Goal: Task Accomplishment & Management: Complete application form

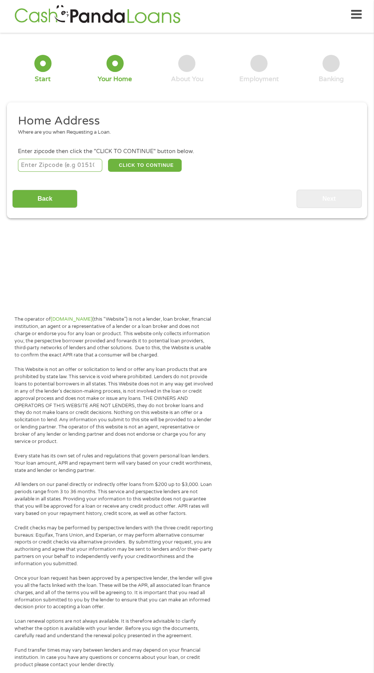
click at [37, 168] on input "number" at bounding box center [60, 165] width 85 height 13
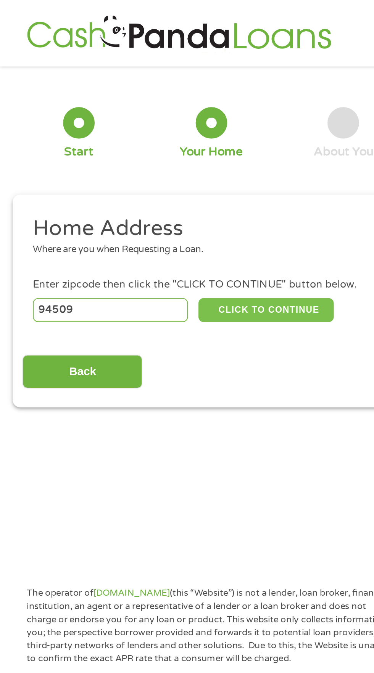
type input "94509"
click at [122, 166] on button "CLICK TO CONTINUE" at bounding box center [145, 168] width 74 height 13
type input "94509"
type input "Antioch"
select select "[US_STATE]"
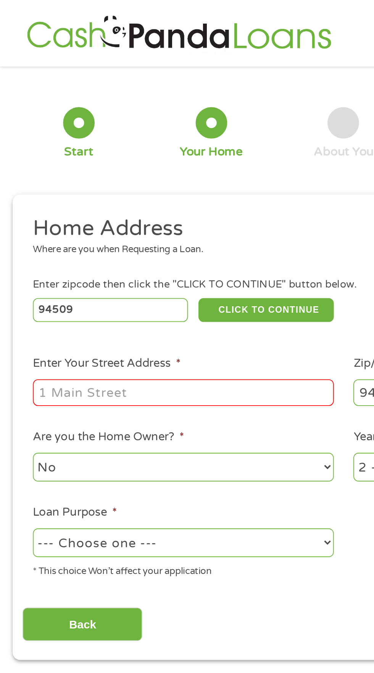
click at [34, 218] on input "Enter Your Street Address *" at bounding box center [100, 214] width 164 height 14
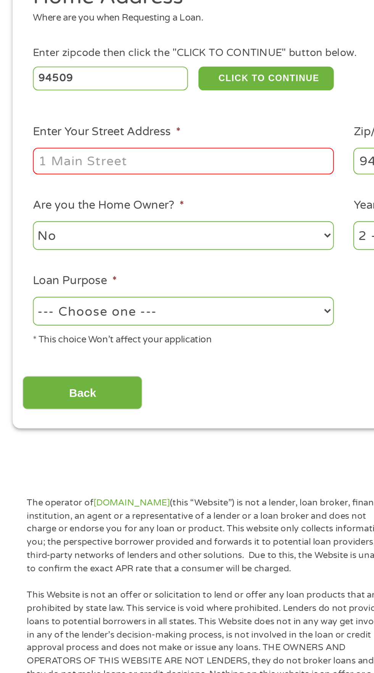
click at [41, 216] on input "Enter Your Street Address *" at bounding box center [100, 214] width 164 height 14
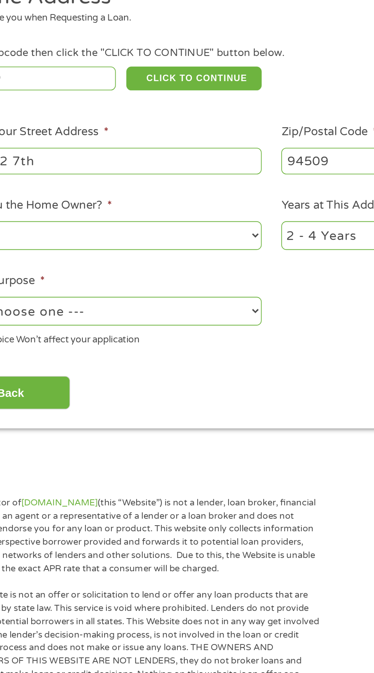
click at [103, 212] on input "22662 7th" at bounding box center [100, 214] width 164 height 14
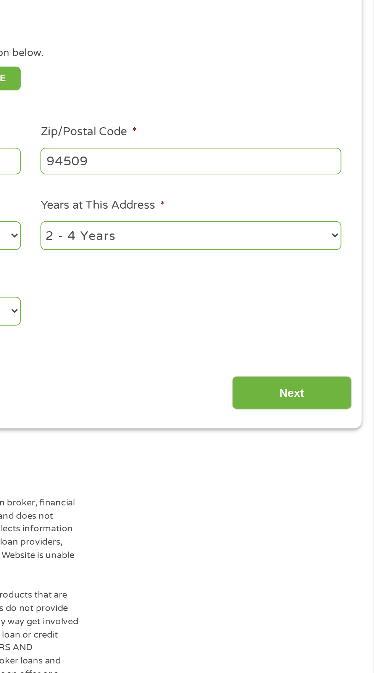
type input "[STREET_ADDRESS]"
click at [254, 215] on input "94509" at bounding box center [274, 214] width 164 height 14
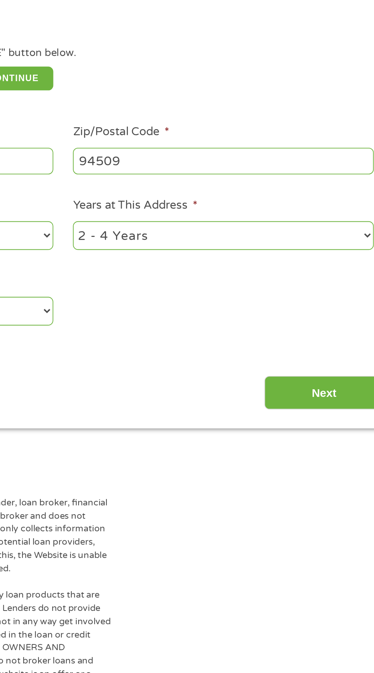
type input "_____"
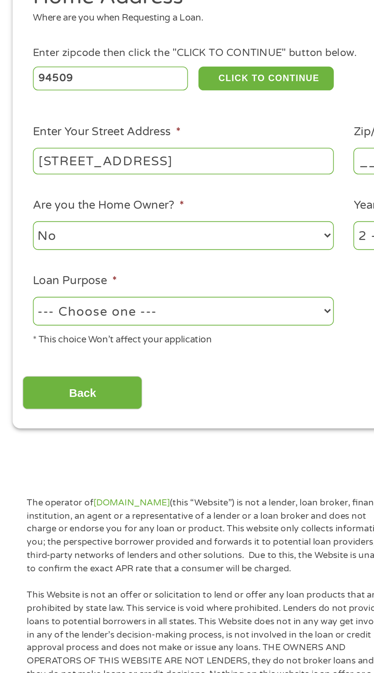
click at [73, 253] on select "No Yes" at bounding box center [100, 255] width 164 height 16
click at [18, 248] on select "No Yes" at bounding box center [100, 255] width 164 height 16
click at [58, 257] on select "No Yes" at bounding box center [100, 255] width 164 height 16
select select "no"
click at [18, 248] on select "No Yes" at bounding box center [100, 255] width 164 height 16
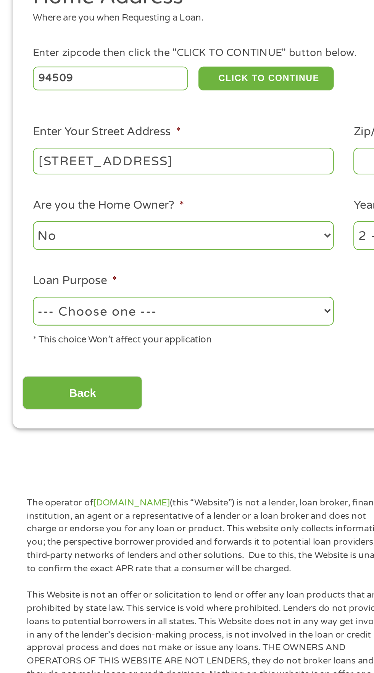
click at [42, 298] on select "--- Choose one --- Pay Bills Debt Consolidation Home Improvement Major Purchase…" at bounding box center [100, 296] width 164 height 16
select select "medicalexpenses"
click at [18, 289] on select "--- Choose one --- Pay Bills Debt Consolidation Home Improvement Major Purchase…" at bounding box center [100, 296] width 164 height 16
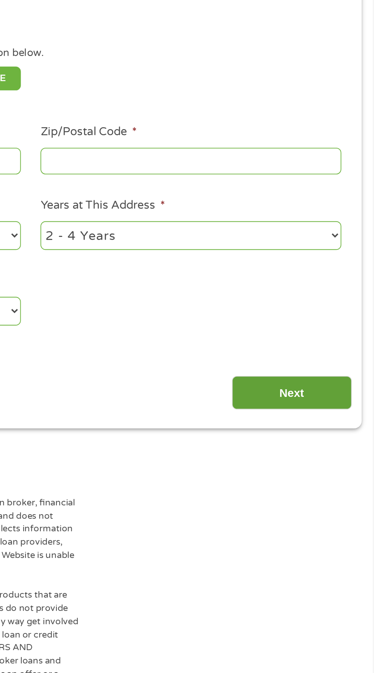
click at [336, 343] on input "Next" at bounding box center [328, 340] width 65 height 19
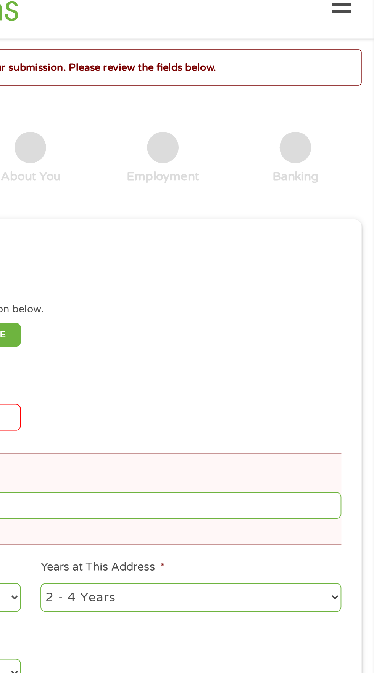
scroll to position [3, 0]
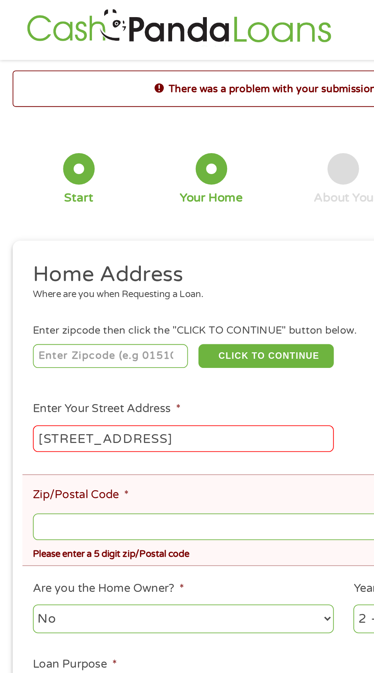
click at [127, 245] on input "[STREET_ADDRESS]" at bounding box center [100, 239] width 164 height 14
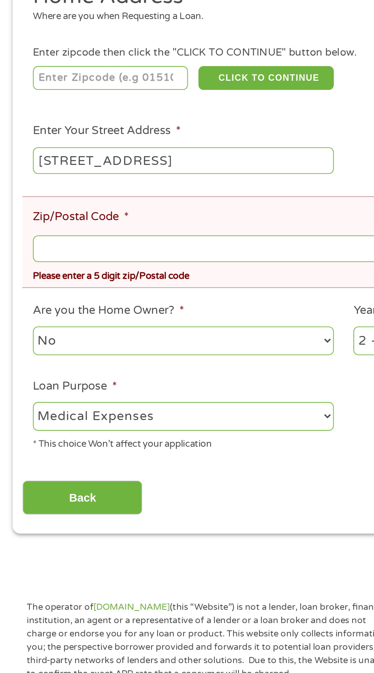
type input "[STREET_ADDRESS]"
click at [43, 289] on input "Zip/Postal Code *" at bounding box center [187, 287] width 338 height 14
type input "94541"
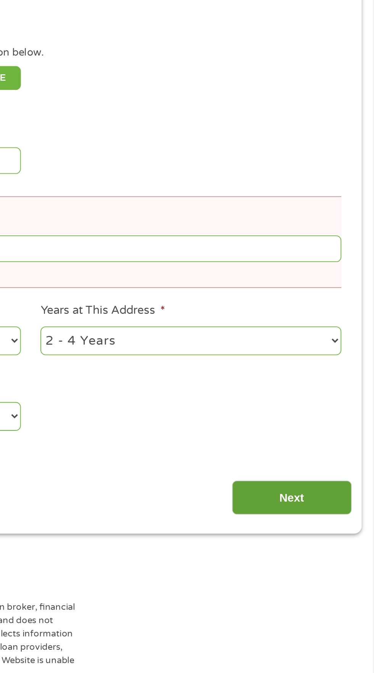
click at [343, 428] on input "Next" at bounding box center [328, 422] width 65 height 19
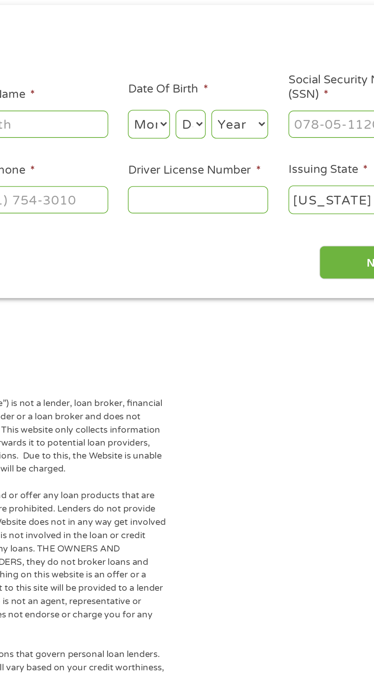
scroll to position [0, 0]
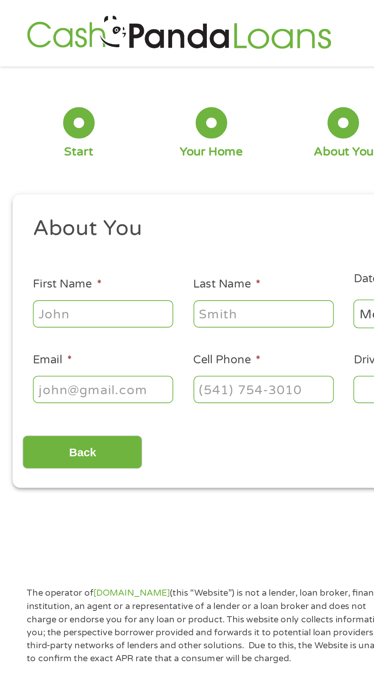
click at [31, 170] on input "First Name *" at bounding box center [56, 171] width 76 height 14
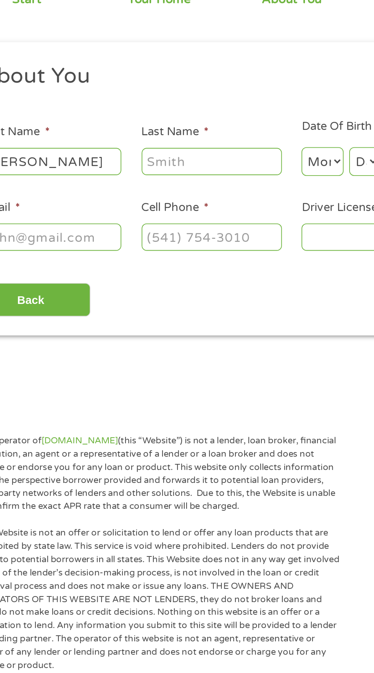
type input "[PERSON_NAME]"
click at [138, 170] on input "Last Name *" at bounding box center [143, 171] width 76 height 14
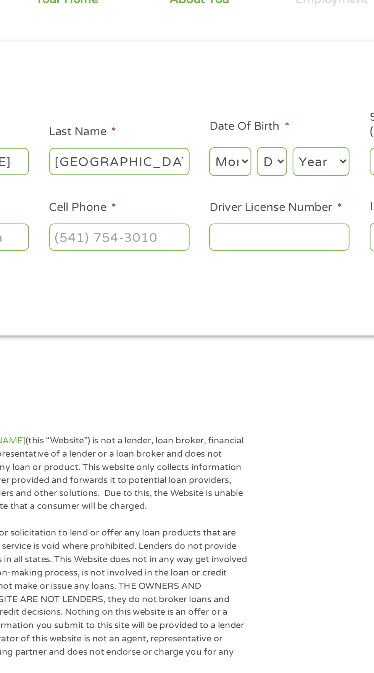
type input "[GEOGRAPHIC_DATA]"
click at [207, 172] on select "Month 1 2 3 4 5 6 7 8 9 10 11 12" at bounding box center [203, 171] width 23 height 16
select select "11"
click at [192, 164] on select "Month 1 2 3 4 5 6 7 8 9 10 11 12" at bounding box center [203, 171] width 23 height 16
click at [228, 174] on select "Day 1 2 3 4 5 6 7 8 9 10 11 12 13 14 15 16 17 18 19 20 21 22 23 24 25 26 27 28 …" at bounding box center [226, 171] width 16 height 16
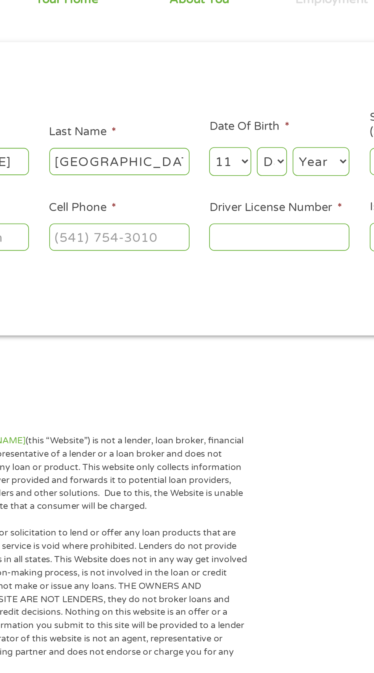
select select "2"
click at [218, 164] on select "Day 1 2 3 4 5 6 7 8 9 10 11 12 13 14 15 16 17 18 19 20 21 22 23 24 25 26 27 28 …" at bounding box center [226, 171] width 16 height 16
click at [258, 176] on select "Year [DATE] 2006 2005 2004 2003 2002 2001 2000 1999 1998 1997 1996 1995 1994 19…" at bounding box center [252, 171] width 31 height 16
select select "1988"
click at [237, 164] on select "Year [DATE] 2006 2005 2004 2003 2002 2001 2000 1999 1998 1997 1996 1995 1994 19…" at bounding box center [252, 171] width 31 height 16
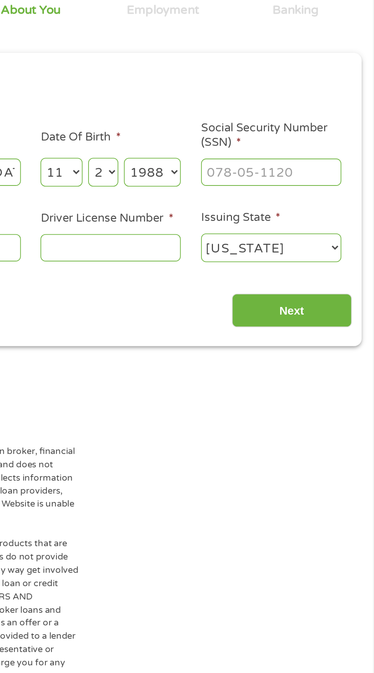
click at [310, 175] on input "Social Security Number (SSN) *" at bounding box center [317, 171] width 76 height 14
type input "530-39-0124"
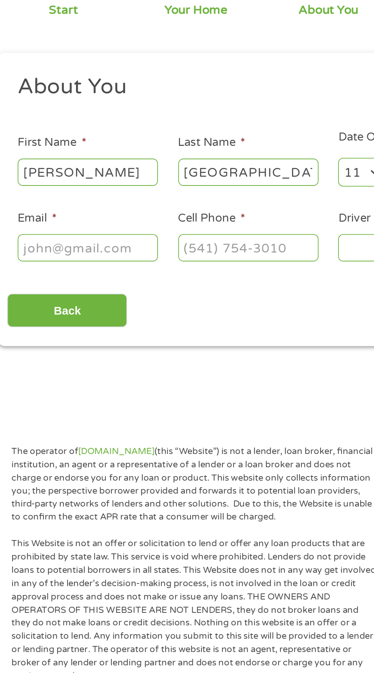
click at [34, 214] on input "Email *" at bounding box center [56, 212] width 76 height 14
type input "[EMAIL_ADDRESS][DOMAIN_NAME]"
click at [133, 215] on input "Cell Phone *" at bounding box center [143, 212] width 76 height 14
type input "[PHONE_NUMBER]"
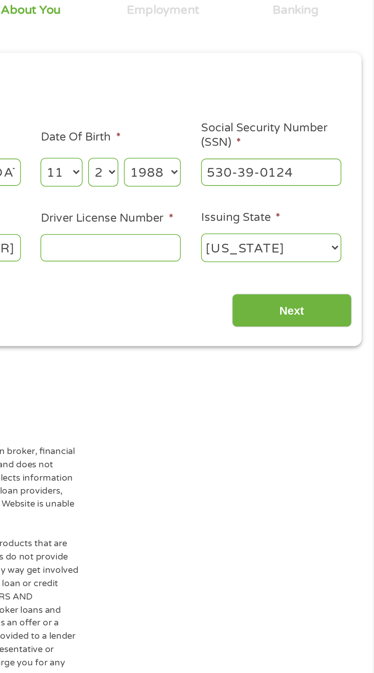
click at [228, 213] on input "Driver License Number *" at bounding box center [230, 212] width 76 height 14
type input "0801622973"
click at [295, 215] on select "[US_STATE] [US_STATE] [US_STATE] [US_STATE] [US_STATE] [US_STATE] [US_STATE] [U…" at bounding box center [317, 212] width 76 height 16
select select "[US_STATE]"
click at [279, 205] on select "[US_STATE] [US_STATE] [US_STATE] [US_STATE] [US_STATE] [US_STATE] [US_STATE] [U…" at bounding box center [317, 212] width 76 height 16
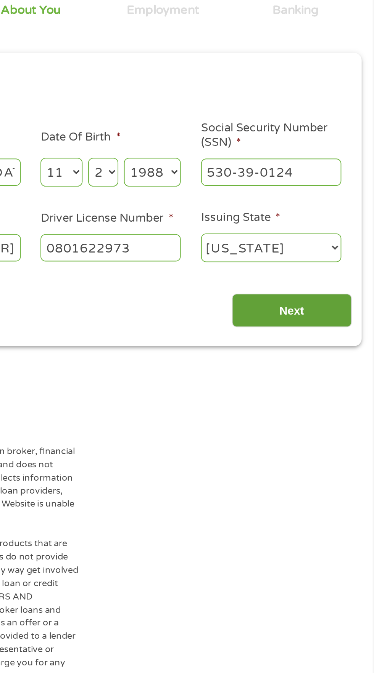
click at [341, 247] on input "Next" at bounding box center [328, 246] width 65 height 19
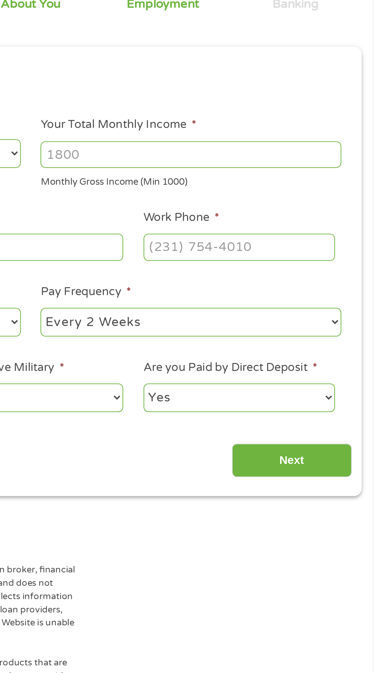
scroll to position [3, 0]
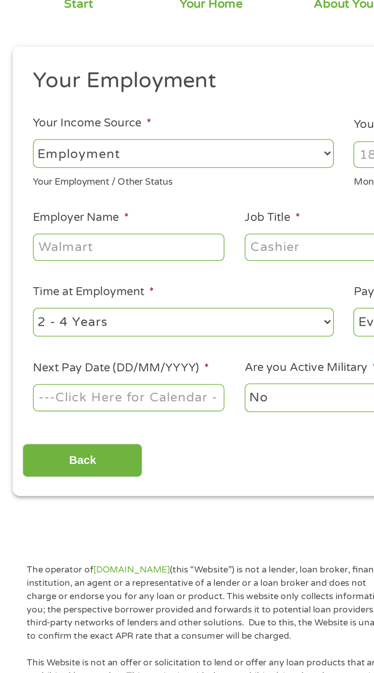
click at [119, 160] on select "--- Choose one --- Employment [DEMOGRAPHIC_DATA] Benefits" at bounding box center [100, 161] width 164 height 16
click at [18, 153] on select "--- Choose one --- Employment [DEMOGRAPHIC_DATA] Benefits" at bounding box center [100, 161] width 164 height 16
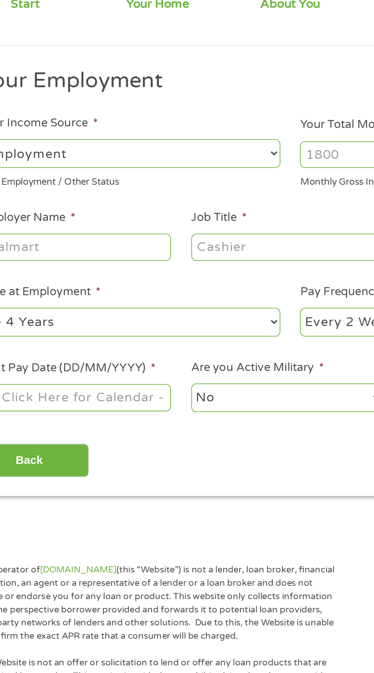
click at [160, 163] on select "--- Choose one --- Employment [DEMOGRAPHIC_DATA] Benefits" at bounding box center [100, 161] width 164 height 16
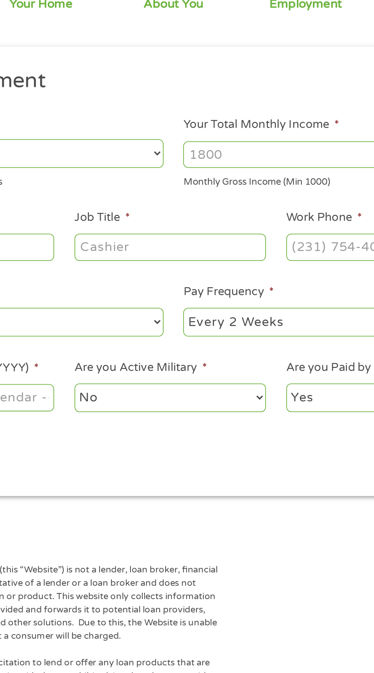
click at [242, 160] on input "Your Total Monthly Income *" at bounding box center [274, 161] width 164 height 14
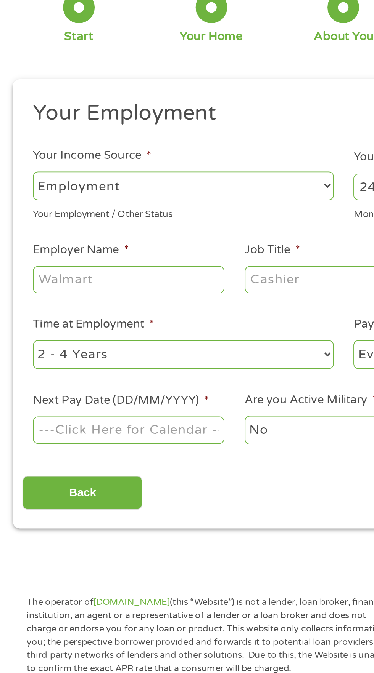
type input "2432"
click at [47, 211] on input "Employer Name *" at bounding box center [70, 211] width 104 height 14
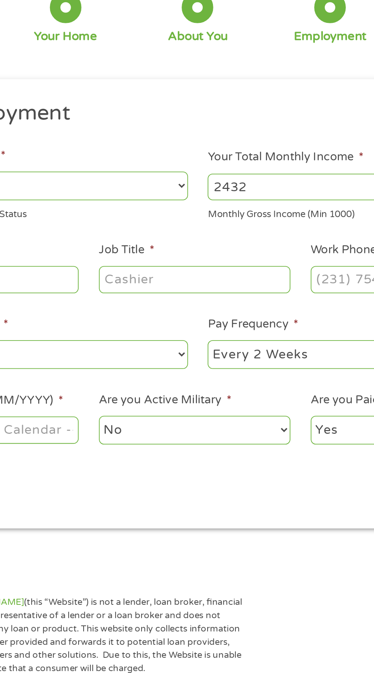
type input "Ihss"
click at [184, 212] on input "Job Title *" at bounding box center [185, 211] width 104 height 14
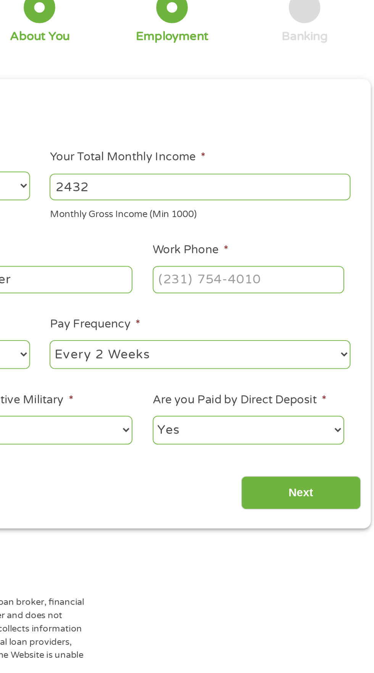
type input "Caretaker"
click at [283, 210] on input "Work Phone *" at bounding box center [300, 211] width 104 height 14
type input "[PHONE_NUMBER]"
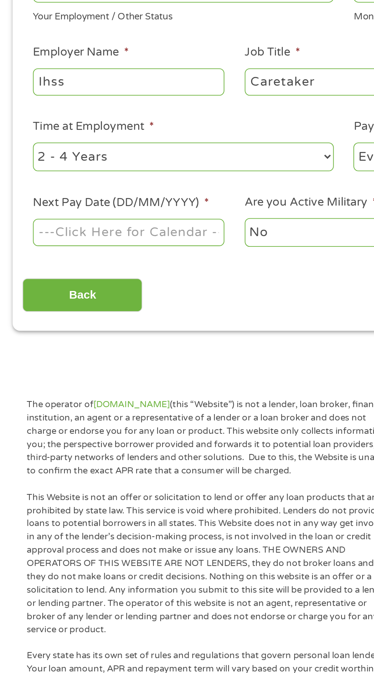
click at [61, 295] on body "Home Get Loan Offer How it works FAQs Blog Cash Loans Quick Loans Online Loans …" at bounding box center [187, 578] width 374 height 1162
click at [49, 292] on input "Next Pay Date (DD/MM/YYYY) *" at bounding box center [70, 293] width 104 height 14
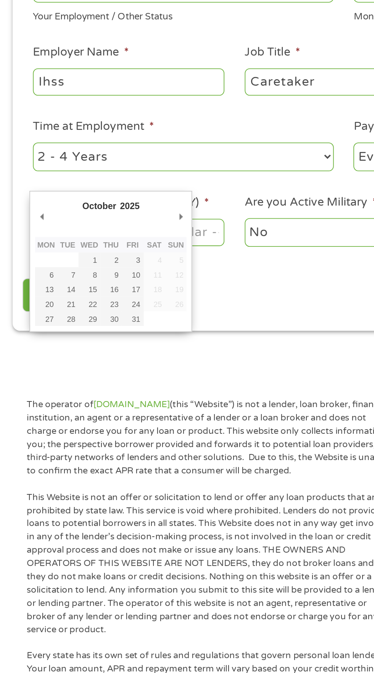
type input "[DATE]"
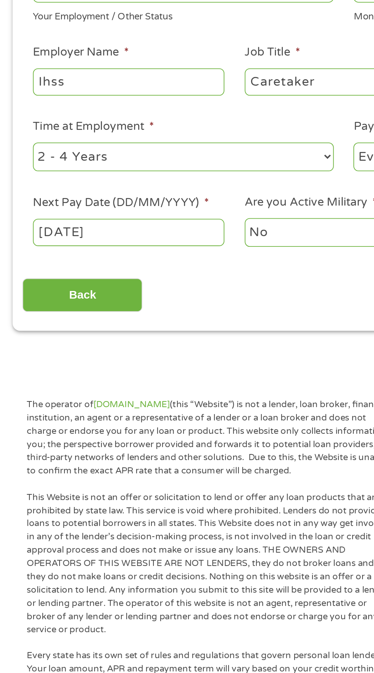
click at [183, 293] on select "No Yes" at bounding box center [185, 294] width 104 height 16
click at [133, 286] on select "No Yes" at bounding box center [185, 294] width 104 height 16
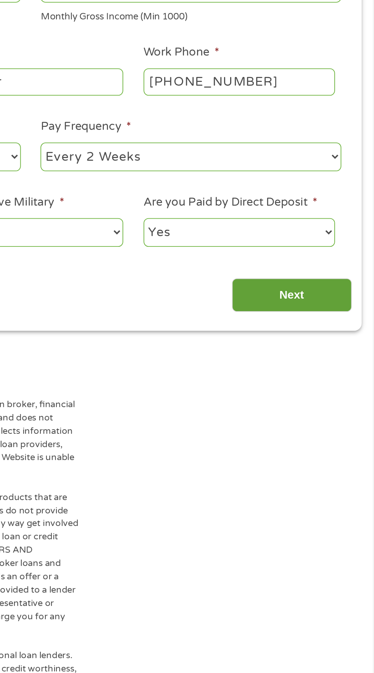
click at [348, 329] on input "Next" at bounding box center [328, 328] width 65 height 19
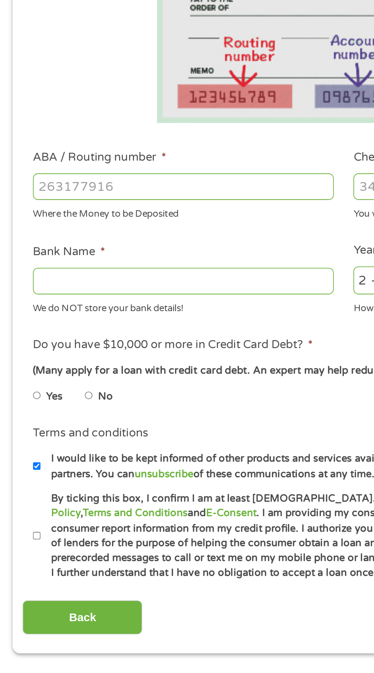
click at [107, 268] on input "ABA / Routing number *" at bounding box center [100, 268] width 164 height 14
click at [143, 267] on input "3211" at bounding box center [100, 268] width 164 height 14
click at [97, 269] on input "3211" at bounding box center [100, 268] width 164 height 14
click at [150, 271] on input "3211" at bounding box center [100, 268] width 164 height 14
type input "321175261"
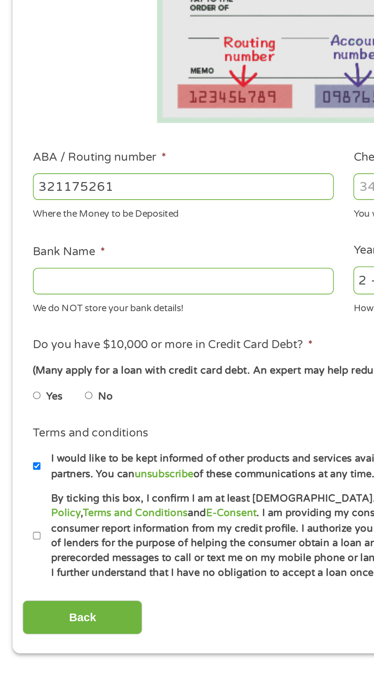
type input "THE GOLDEN 1 CREDIT UNION"
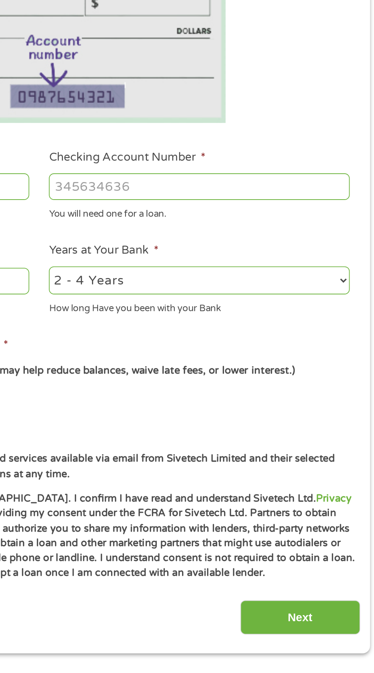
type input "321175261"
click at [283, 269] on input "Checking Account Number *" at bounding box center [274, 268] width 164 height 14
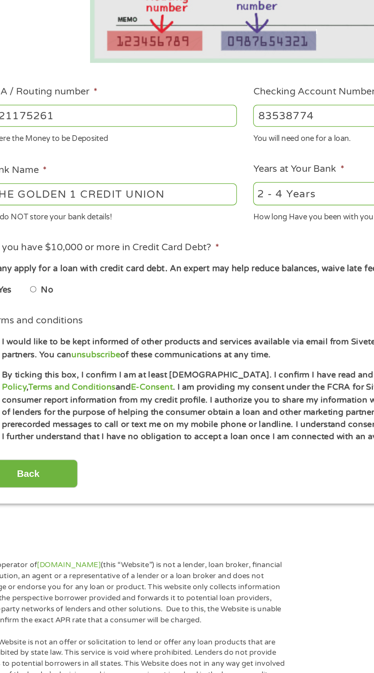
scroll to position [2, 0]
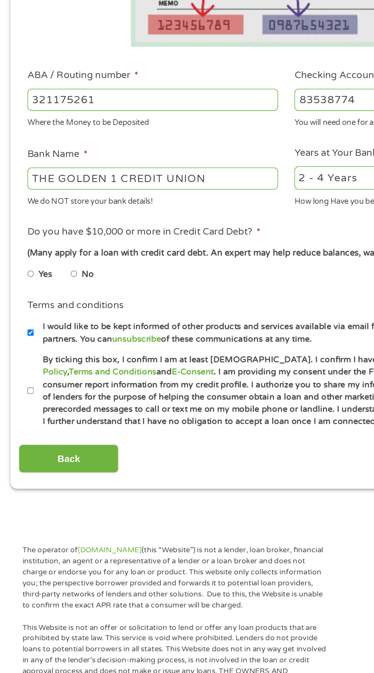
type input "83538774"
click at [51, 384] on input "No" at bounding box center [48, 384] width 5 height 12
radio input "true"
click at [19, 463] on input "By ticking this box, I confirm I am at least [DEMOGRAPHIC_DATA]. I confirm I ha…" at bounding box center [20, 461] width 5 height 12
checkbox input "true"
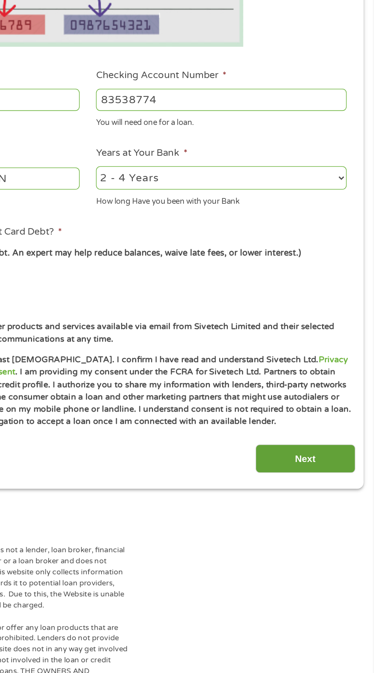
click at [328, 499] on input "Next" at bounding box center [328, 505] width 65 height 19
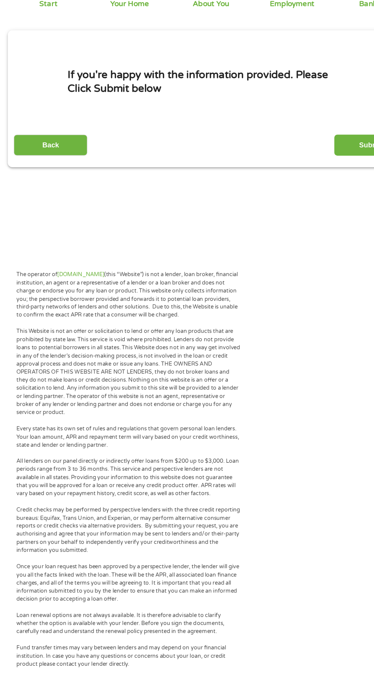
scroll to position [0, 0]
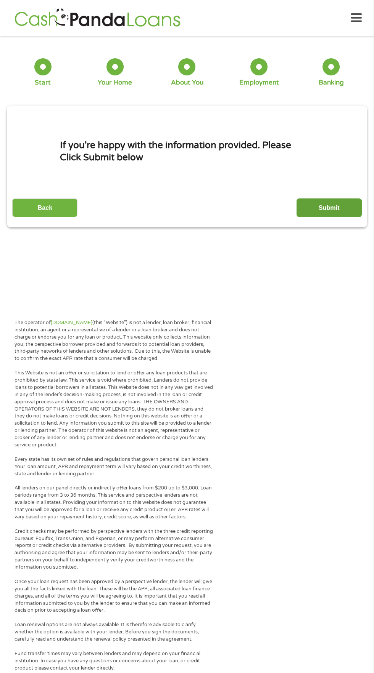
click at [341, 210] on input "Submit" at bounding box center [328, 208] width 65 height 19
